Goal: Task Accomplishment & Management: Use online tool/utility

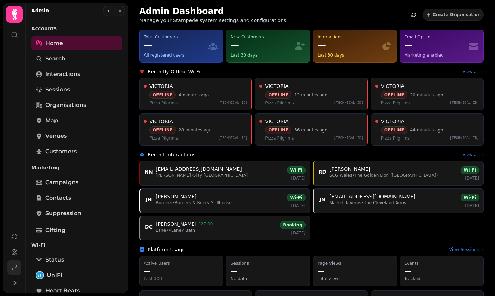
click at [18, 275] on link at bounding box center [14, 268] width 14 height 14
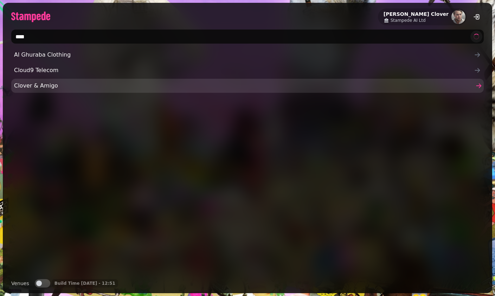
type input "****"
click at [67, 83] on div "Al Ghuraba Clothing Cloud9 Telecom Clover & Amigo" at bounding box center [247, 161] width 473 height 226
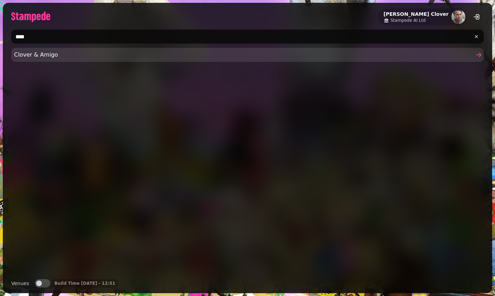
click at [78, 57] on span "Clover & Amigo" at bounding box center [244, 55] width 460 height 8
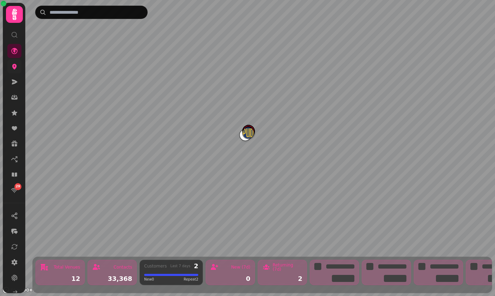
click at [18, 68] on icon at bounding box center [14, 66] width 7 height 7
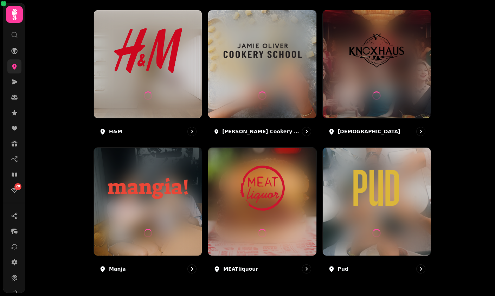
scroll to position [373, 0]
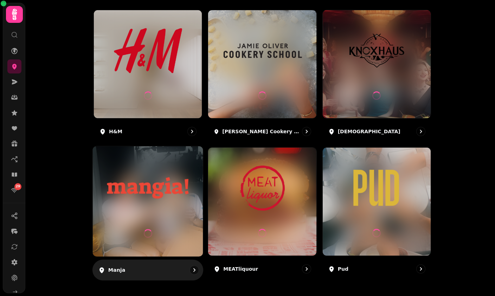
click at [170, 183] on img at bounding box center [148, 188] width 83 height 46
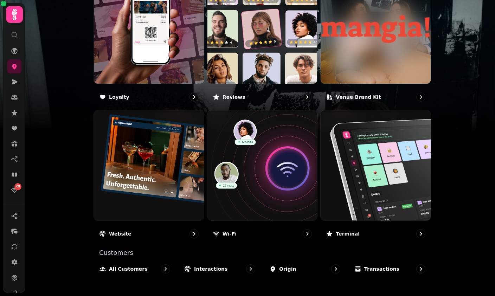
scroll to position [422, 0]
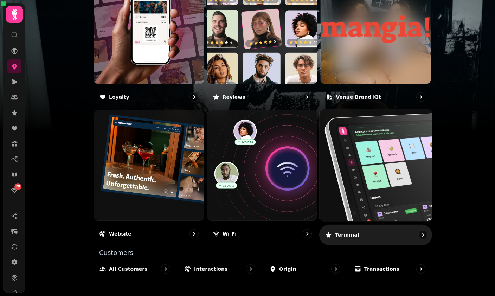
click at [373, 166] on img at bounding box center [375, 165] width 123 height 123
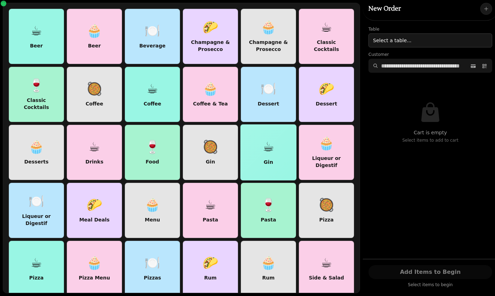
click at [279, 173] on div at bounding box center [269, 152] width 56 height 56
